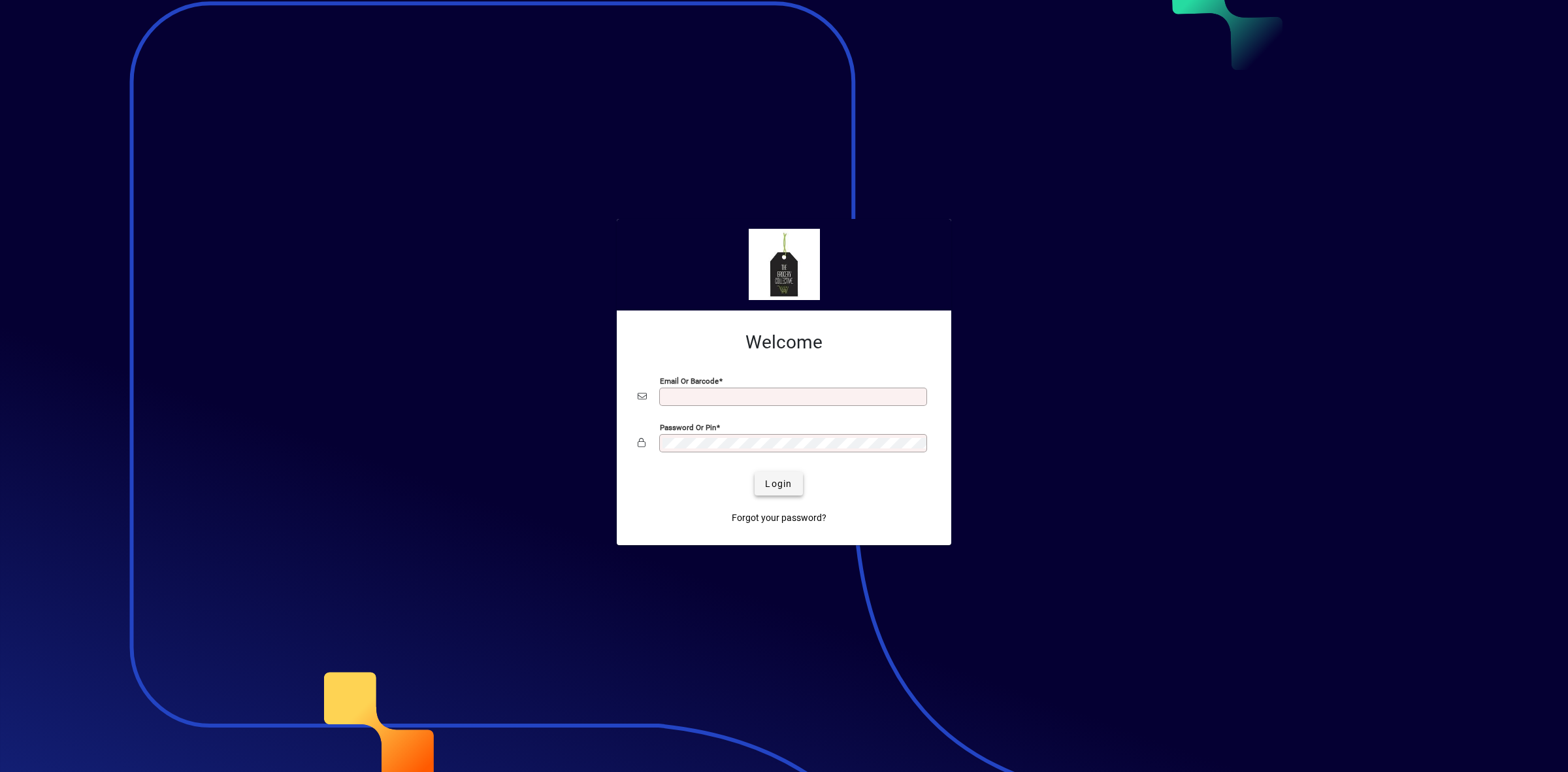
type input "**********"
click at [787, 483] on span "Login" at bounding box center [778, 484] width 27 height 14
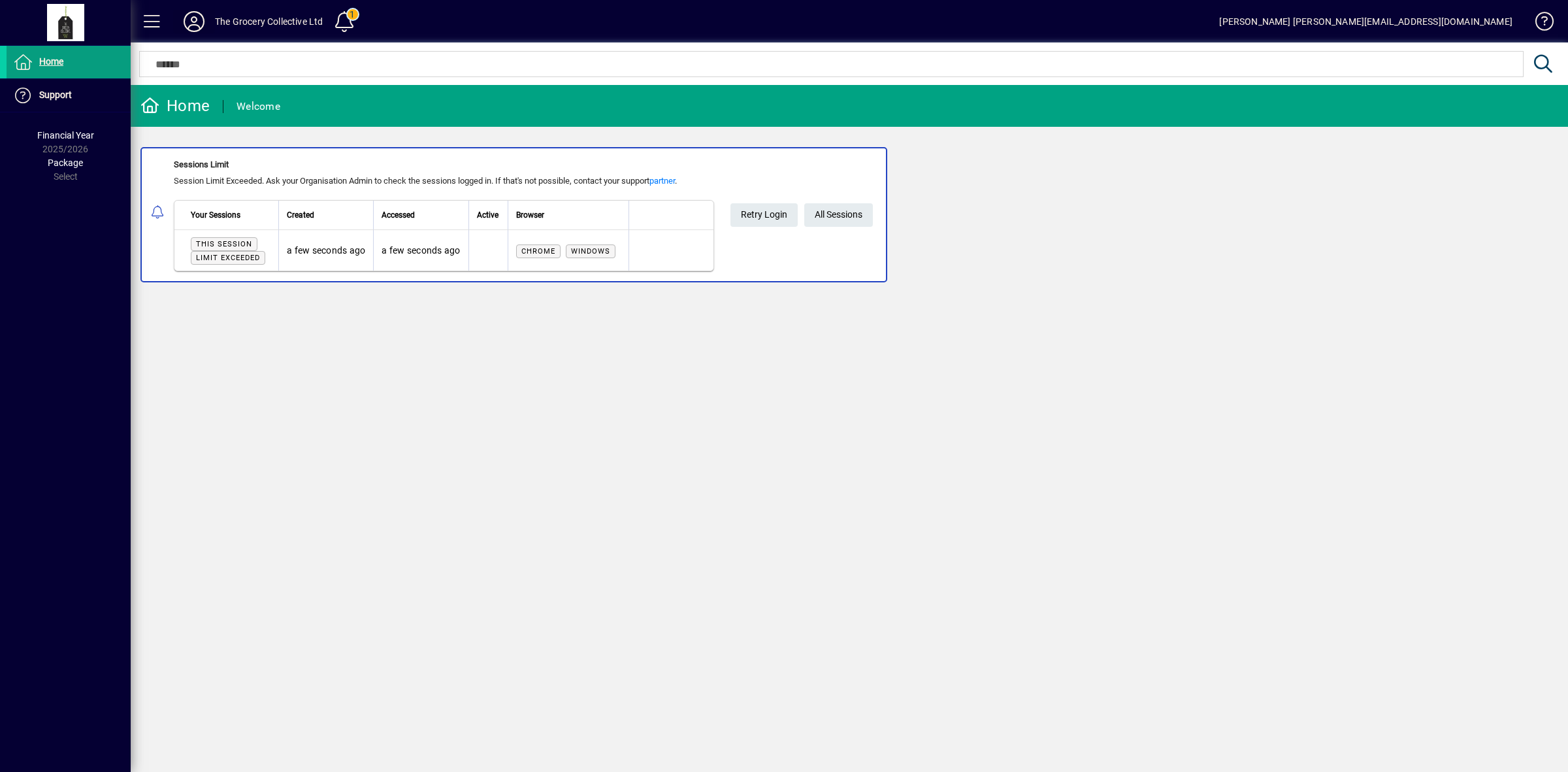
click at [194, 20] on icon at bounding box center [194, 22] width 26 height 21
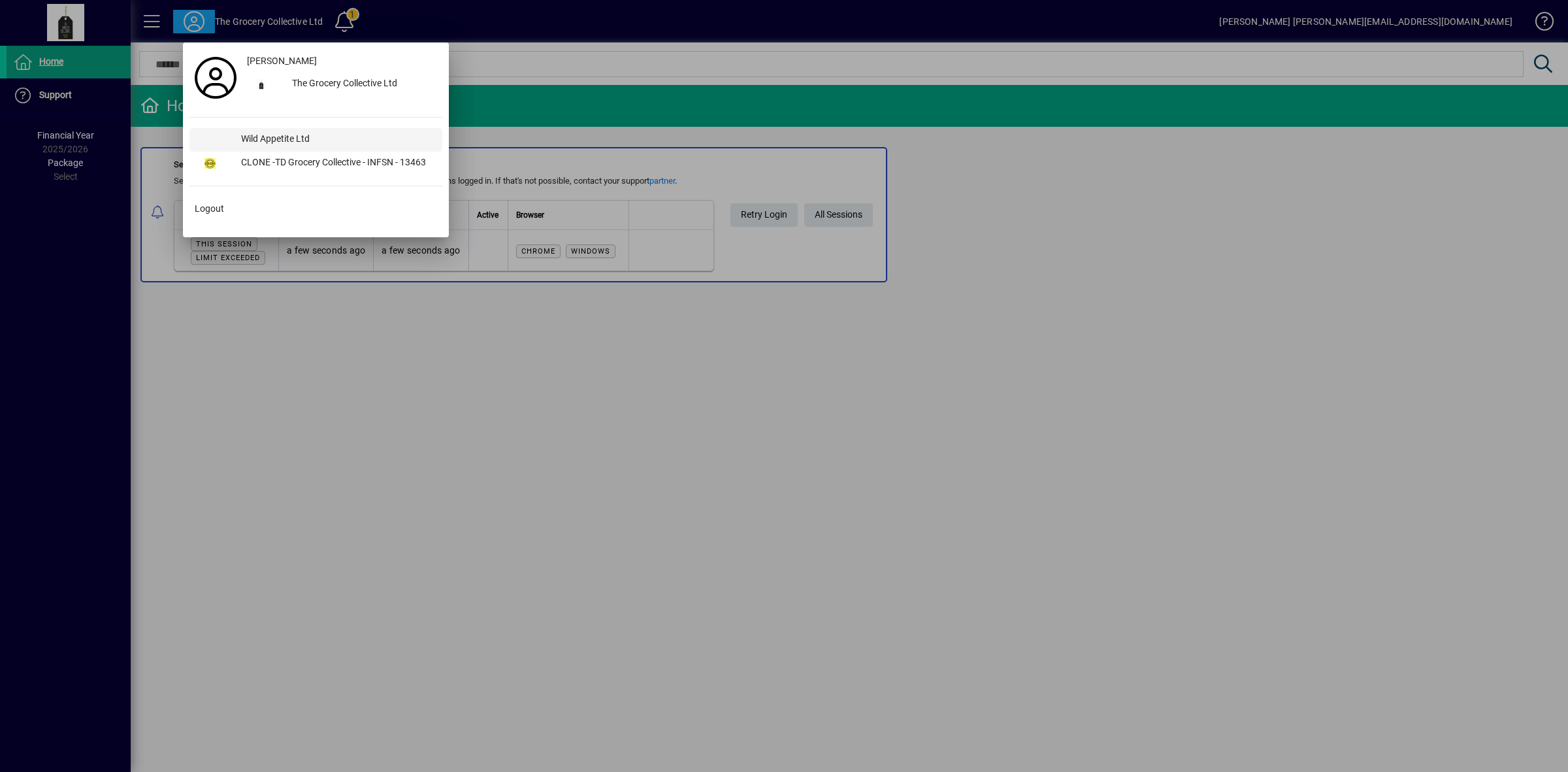
click at [269, 138] on div "Wild Appetite Ltd" at bounding box center [337, 140] width 212 height 24
